Goal: Navigation & Orientation: Find specific page/section

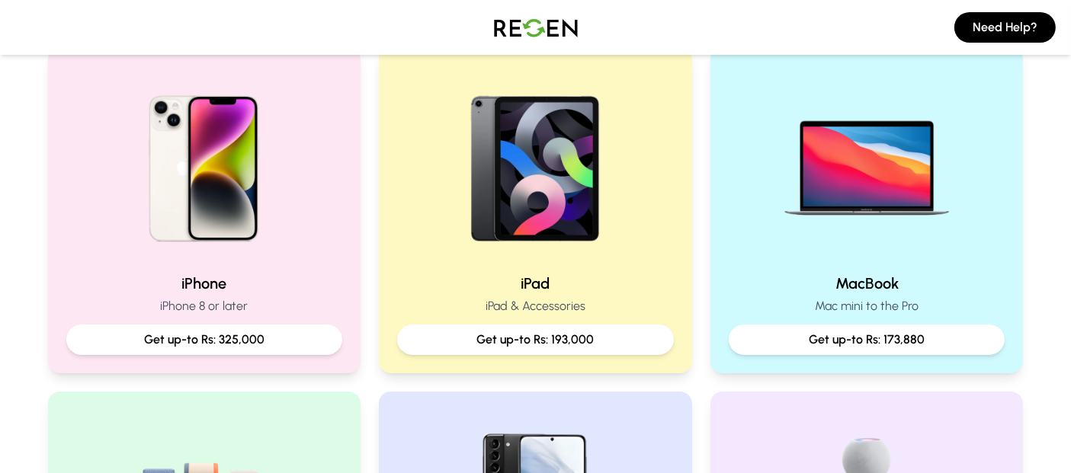
scroll to position [344, 0]
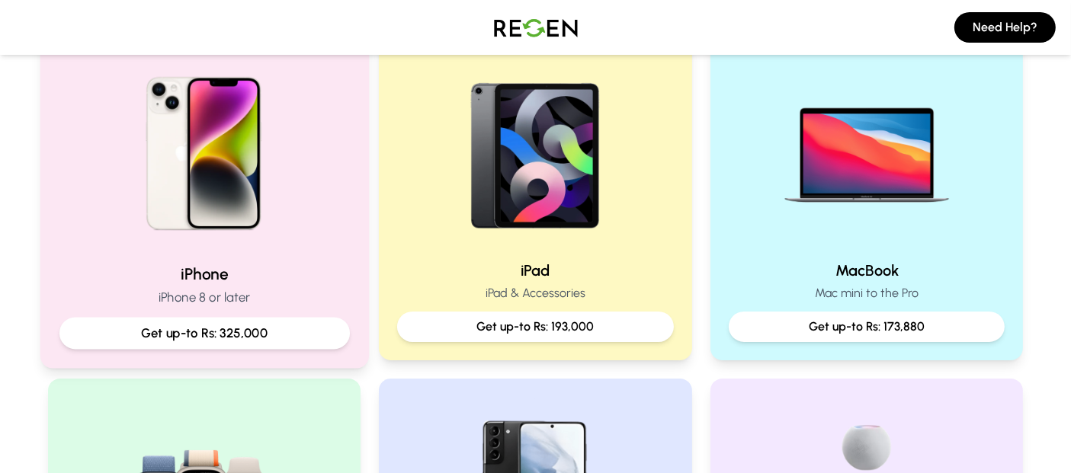
click at [346, 248] on div at bounding box center [204, 148] width 290 height 205
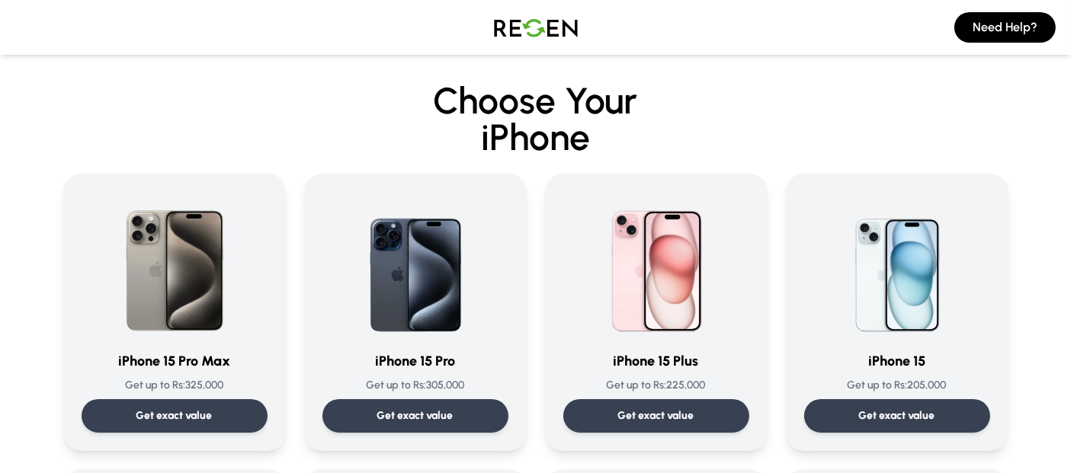
click at [533, 24] on img at bounding box center [535, 27] width 107 height 43
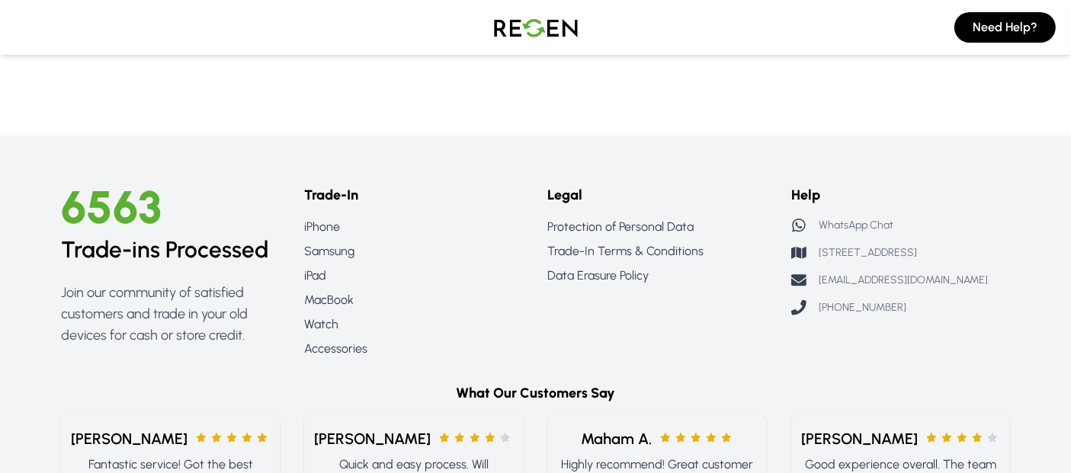
scroll to position [1609, 0]
